Goal: Transaction & Acquisition: Purchase product/service

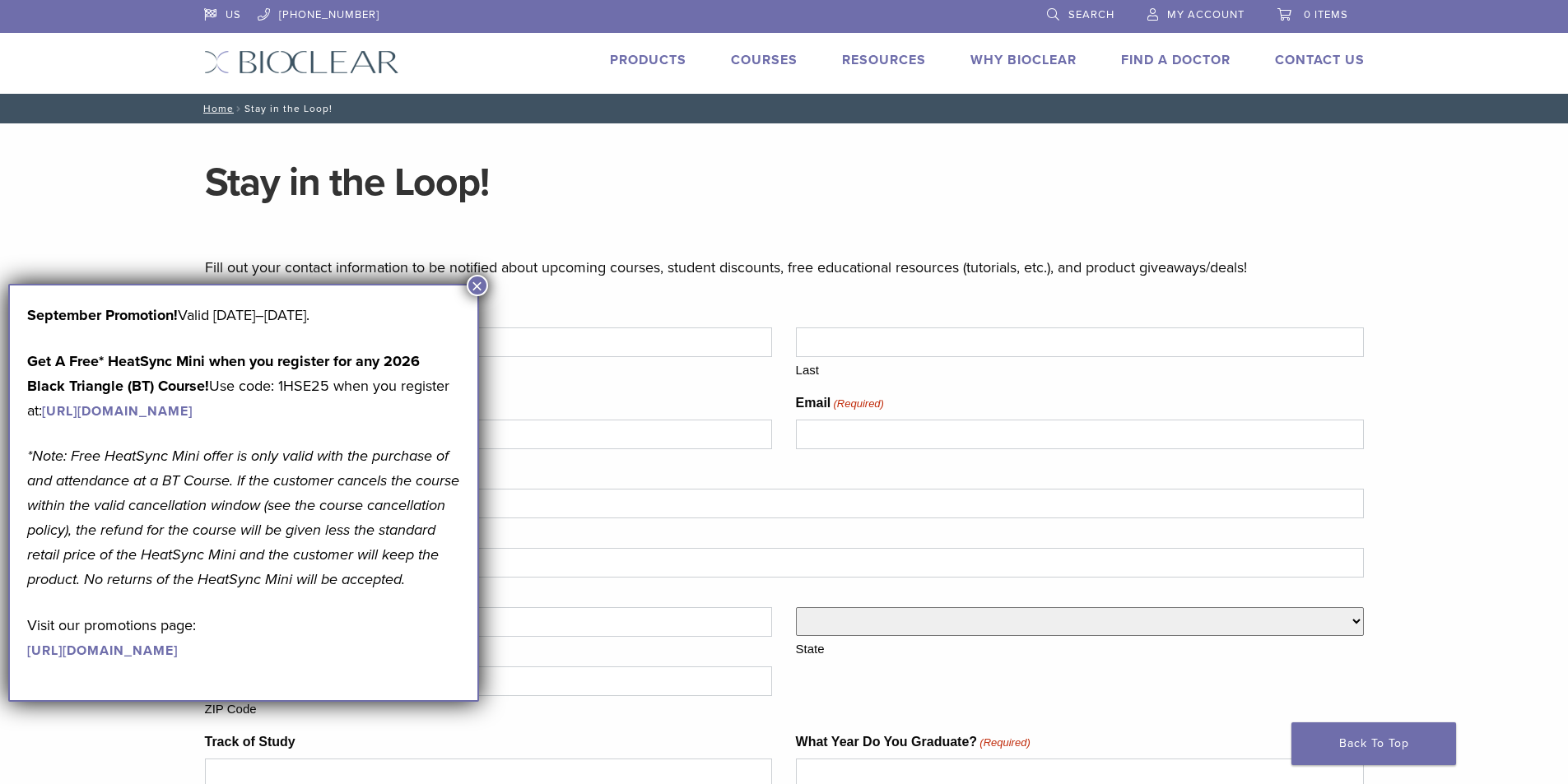
click at [477, 284] on button "×" at bounding box center [477, 285] width 22 height 22
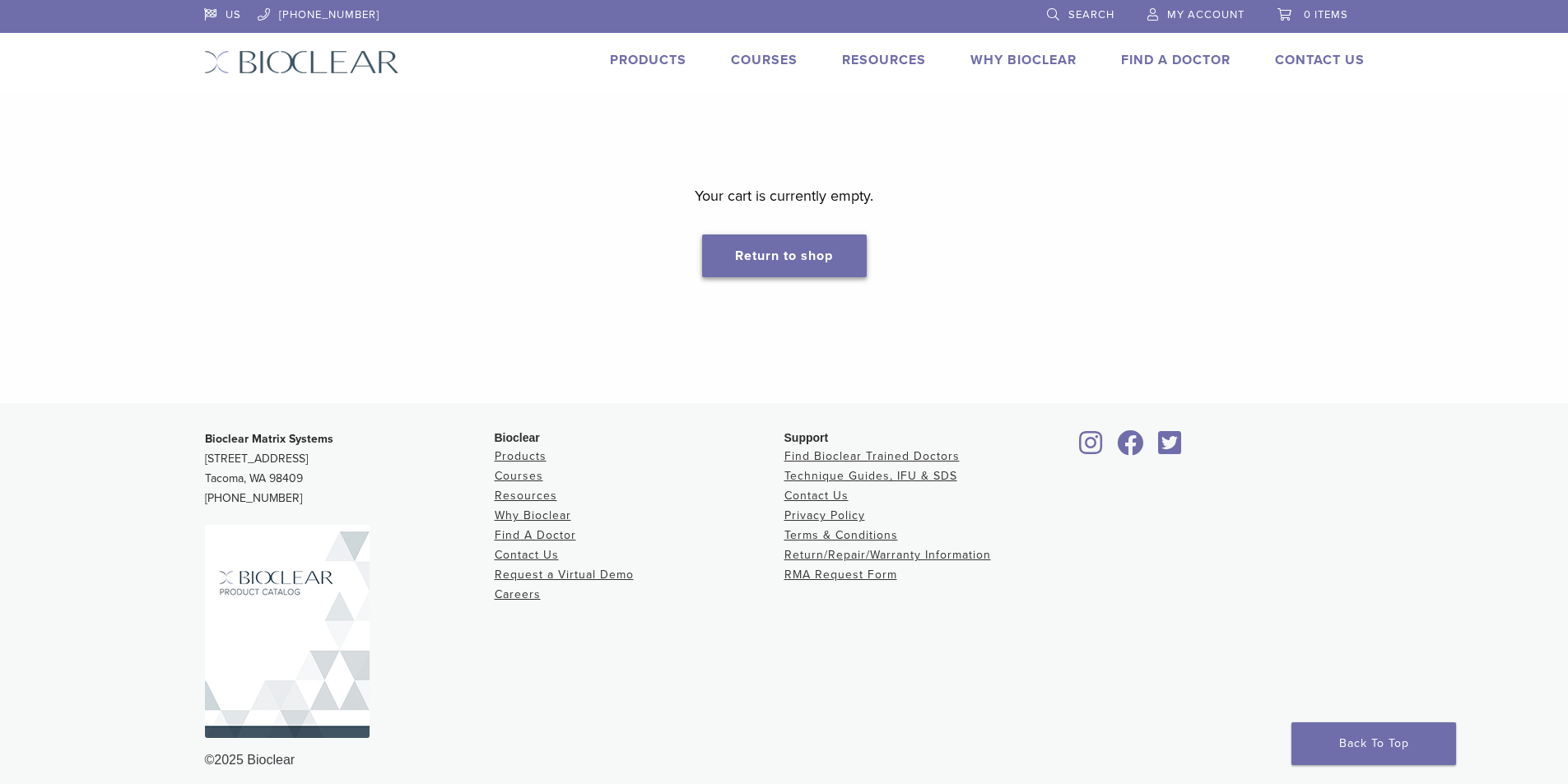
click at [808, 261] on link "Return to shop" at bounding box center [784, 256] width 165 height 43
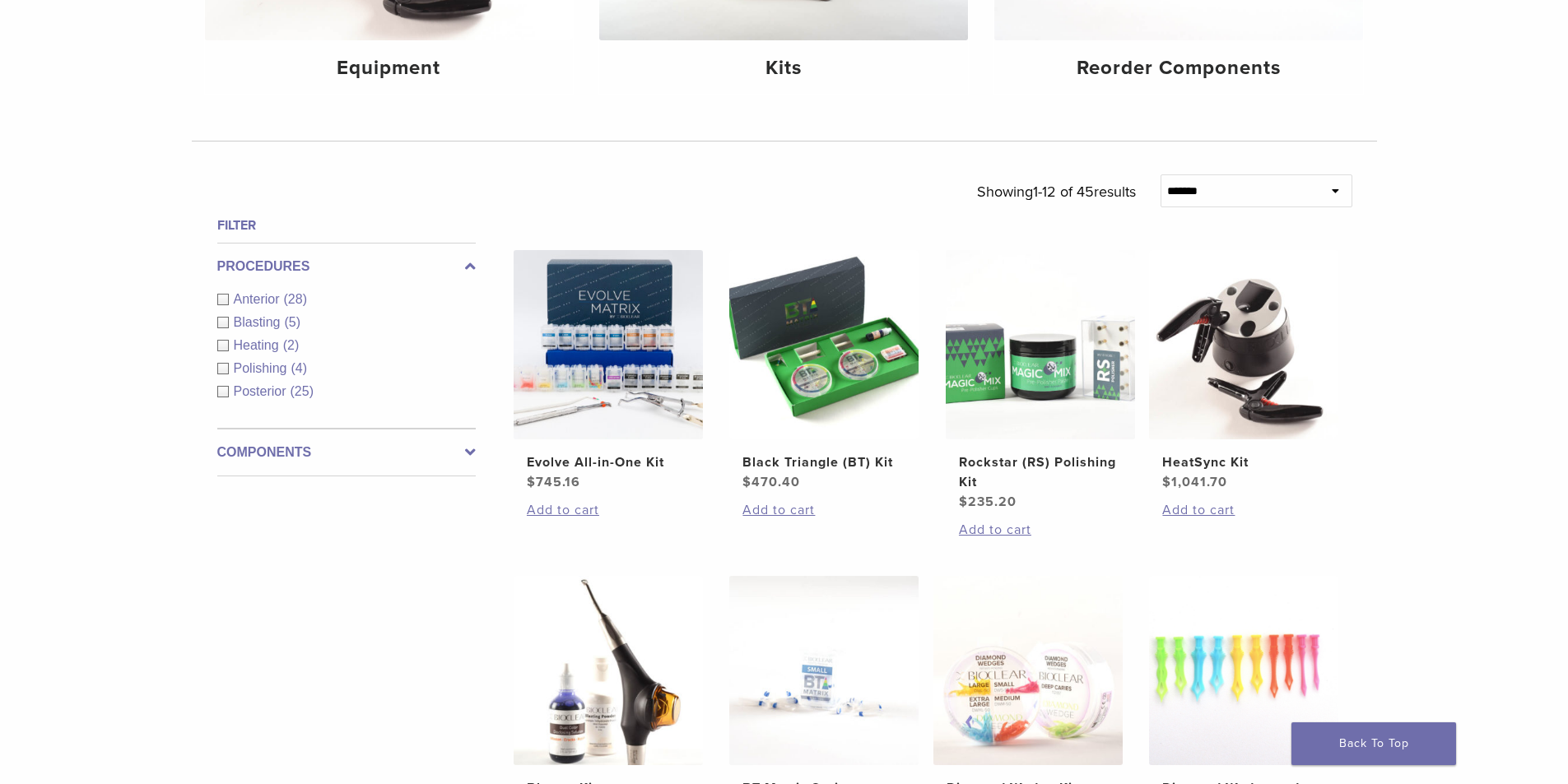
scroll to position [658, 0]
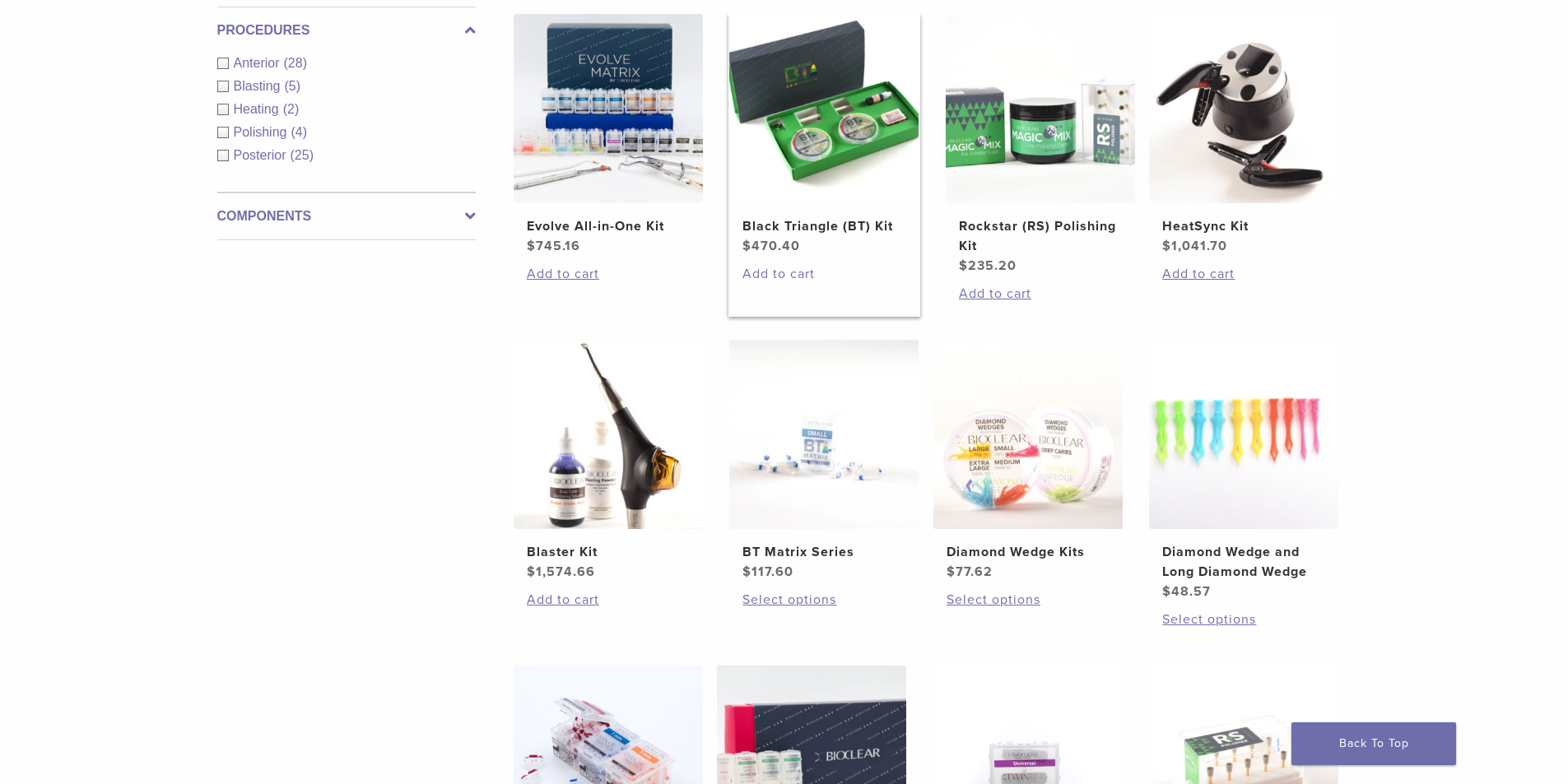
click at [790, 276] on link "Add to cart" at bounding box center [823, 273] width 163 height 20
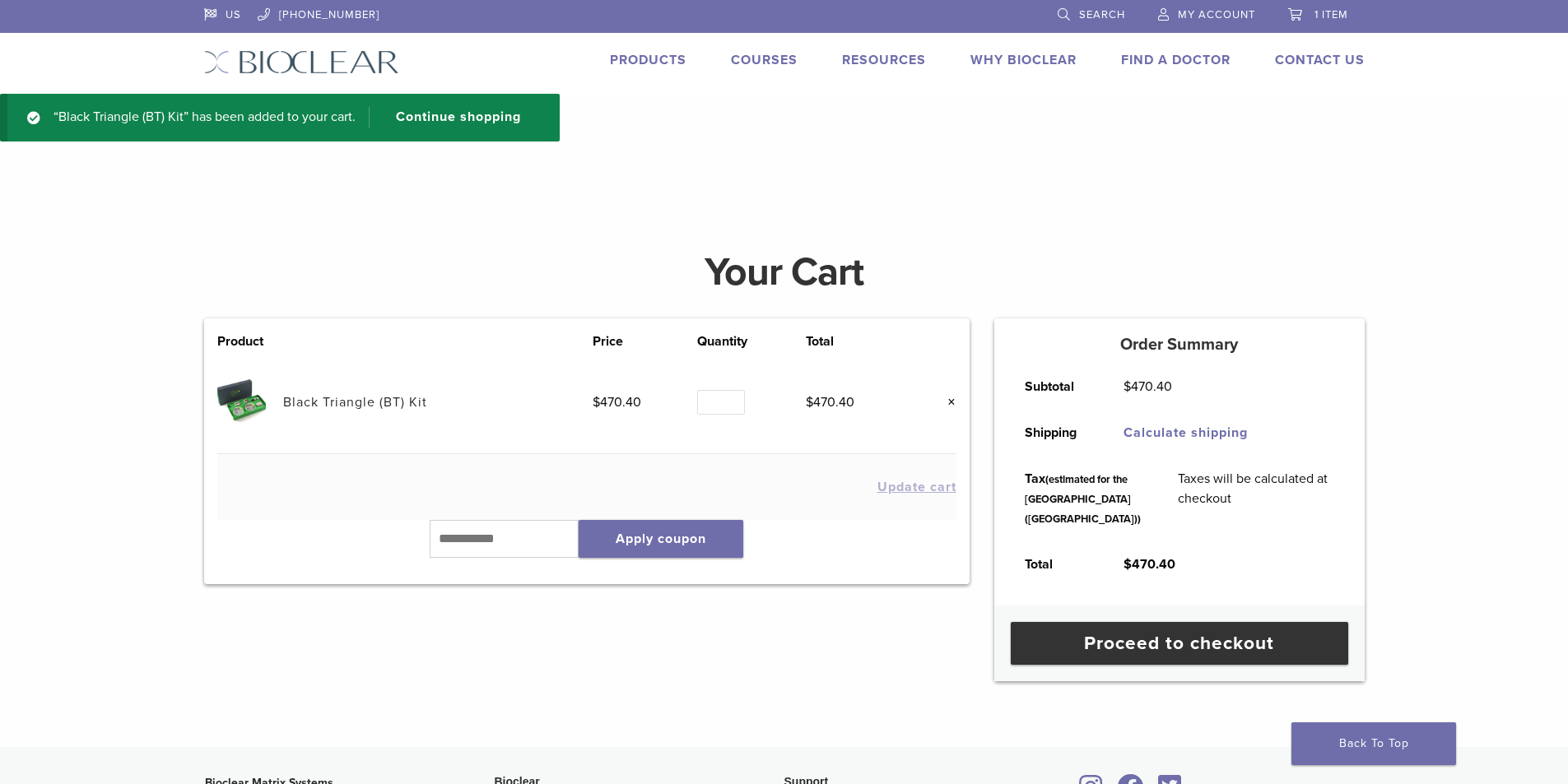
click at [657, 57] on link "Products" at bounding box center [648, 60] width 77 height 16
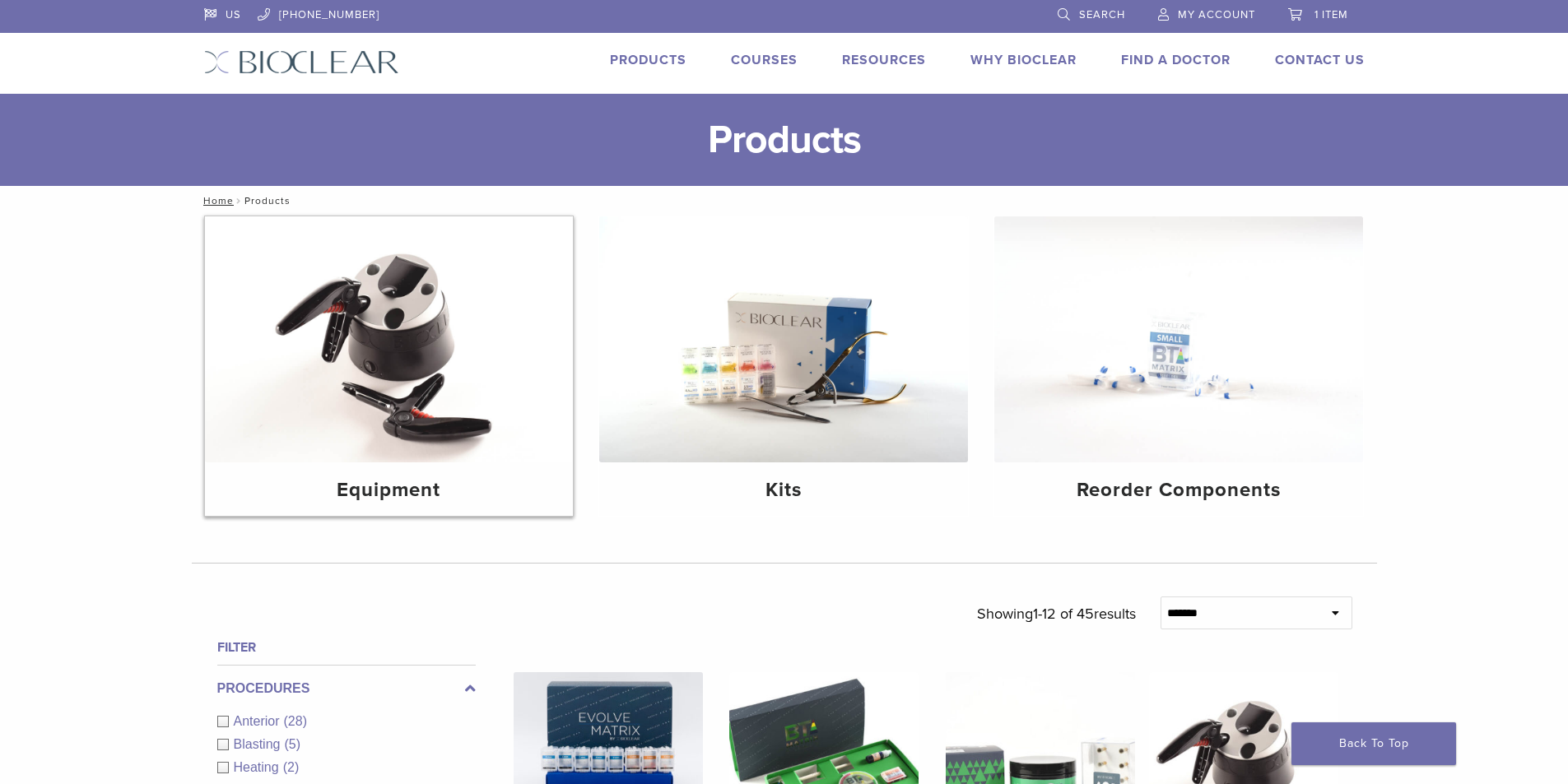
click at [419, 490] on h4 "Equipment" at bounding box center [389, 490] width 343 height 29
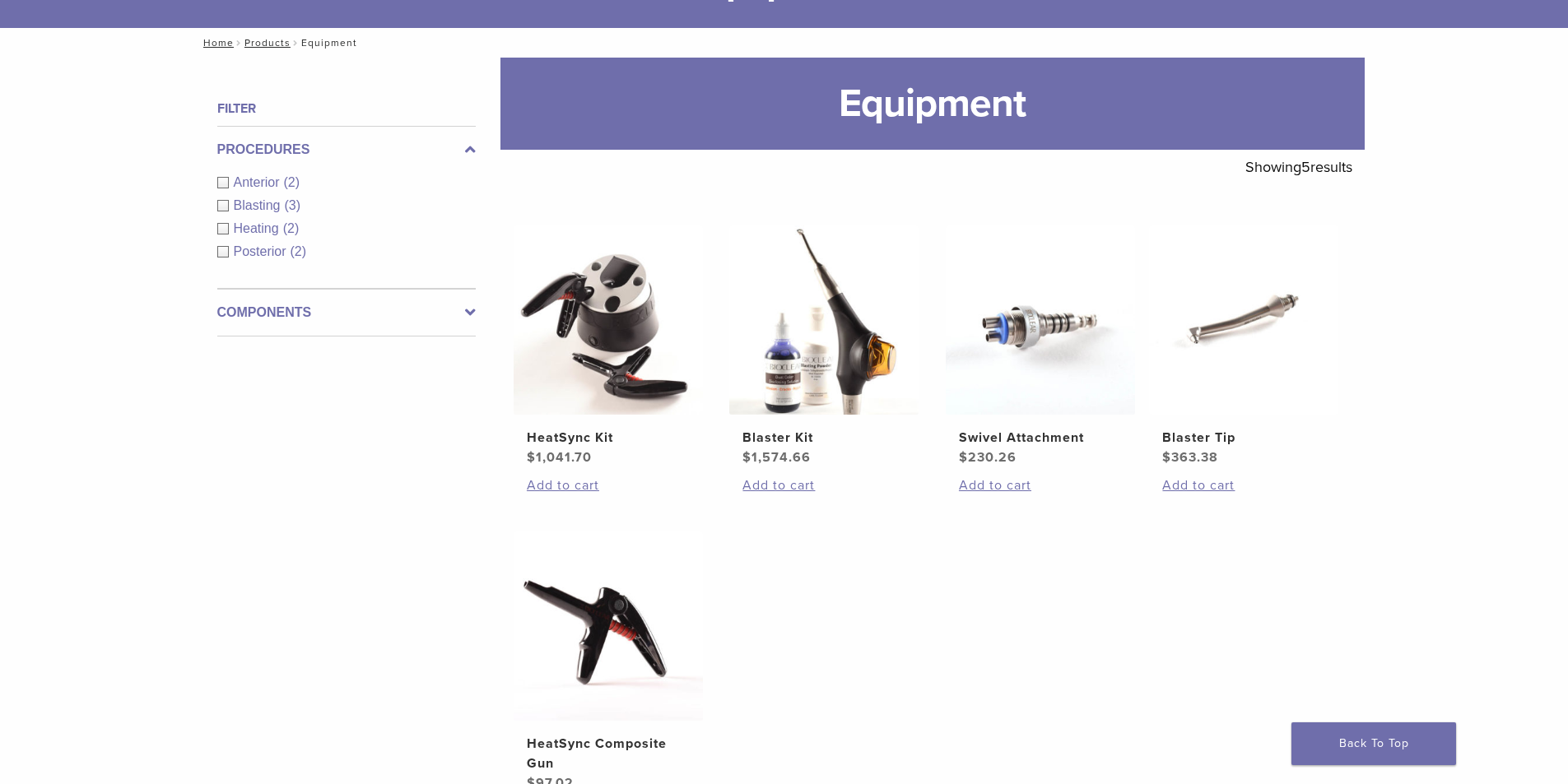
scroll to position [165, 0]
